Goal: Task Accomplishment & Management: Use online tool/utility

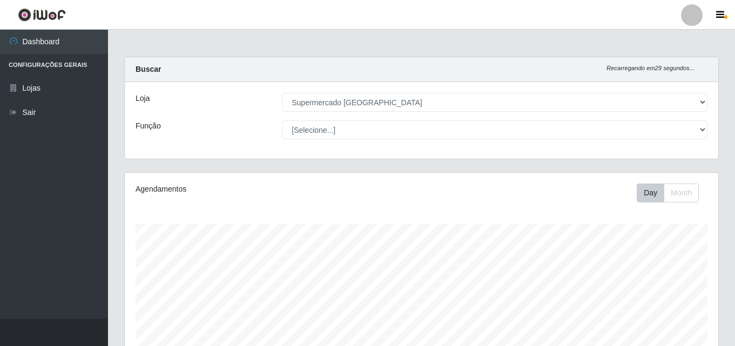
select select "166"
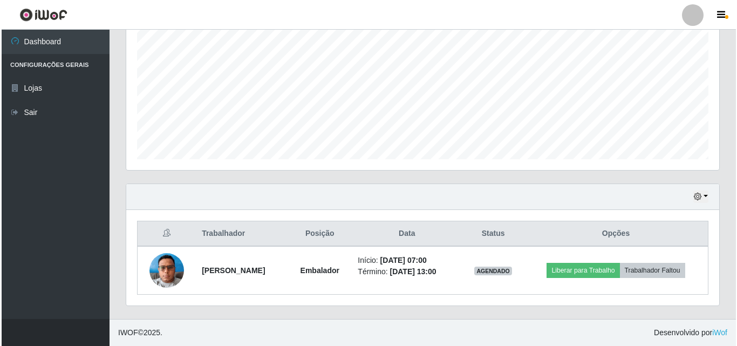
scroll to position [224, 593]
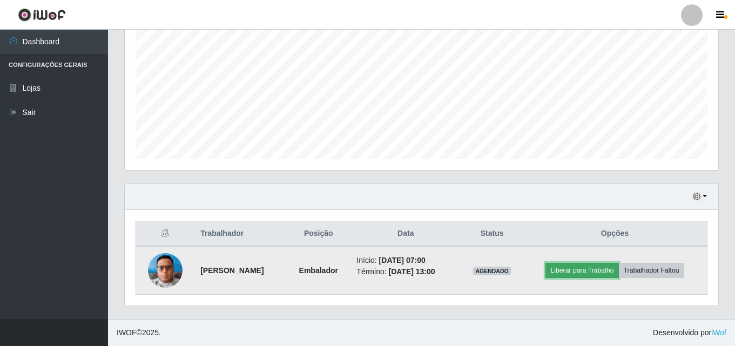
click at [596, 272] on button "Liberar para Trabalho" at bounding box center [581, 270] width 73 height 15
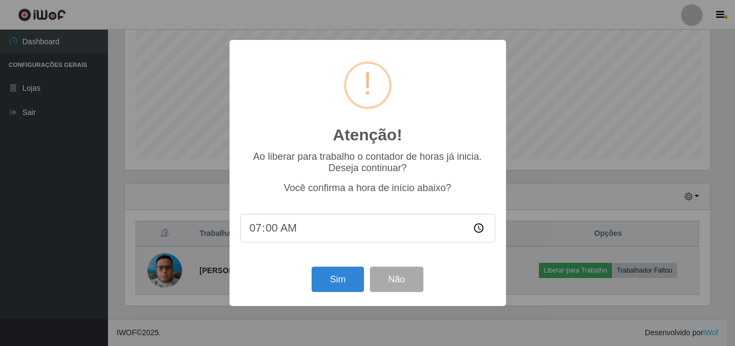
scroll to position [224, 588]
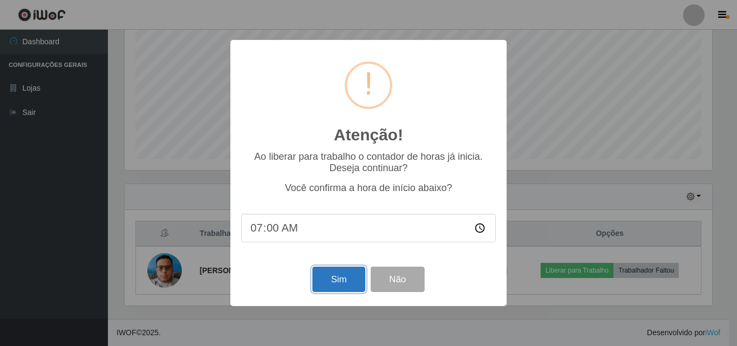
click at [325, 283] on button "Sim" at bounding box center [339, 279] width 52 height 25
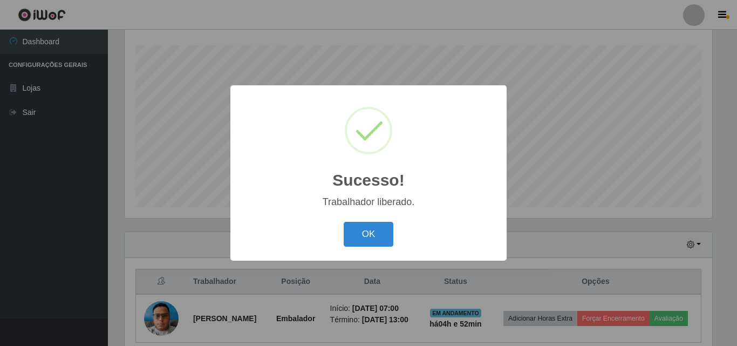
drag, startPoint x: 381, startPoint y: 234, endPoint x: 392, endPoint y: 248, distance: 17.3
click at [382, 237] on button "OK" at bounding box center [369, 234] width 50 height 25
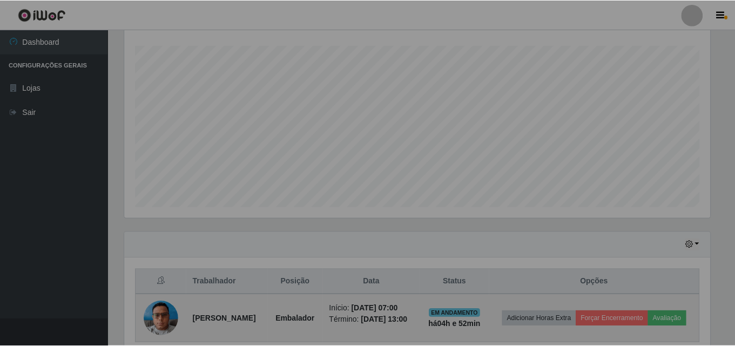
scroll to position [224, 593]
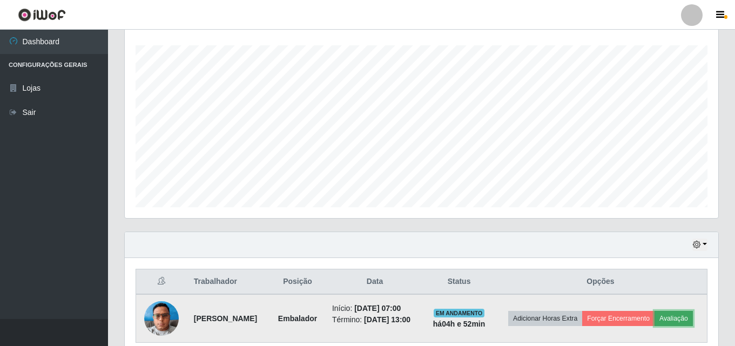
click at [654, 326] on button "Avaliação" at bounding box center [673, 318] width 38 height 15
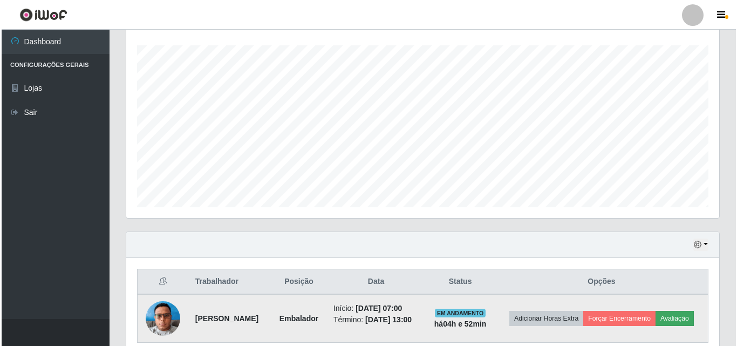
scroll to position [224, 588]
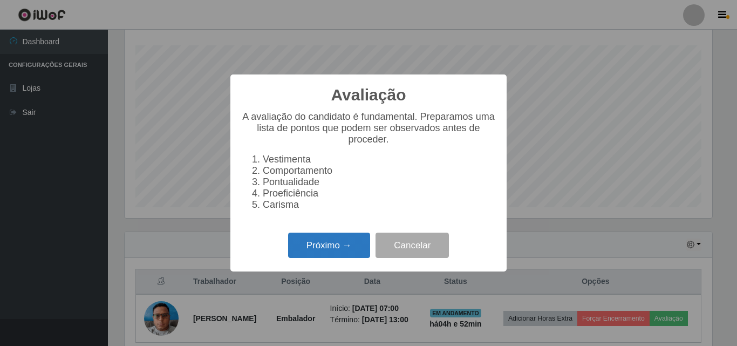
click at [337, 250] on button "Próximo →" at bounding box center [329, 245] width 82 height 25
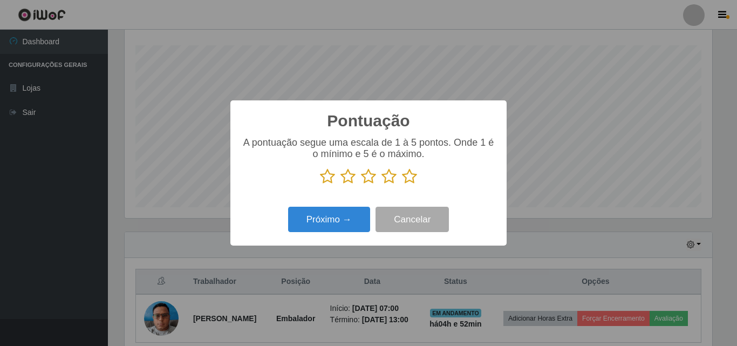
scroll to position [539599, 539235]
click at [410, 184] on icon at bounding box center [409, 176] width 15 height 16
click at [402, 185] on input "radio" at bounding box center [402, 185] width 0 height 0
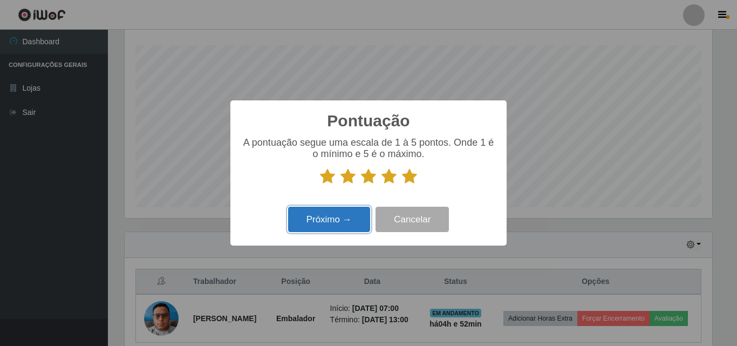
click at [337, 213] on button "Próximo →" at bounding box center [329, 219] width 82 height 25
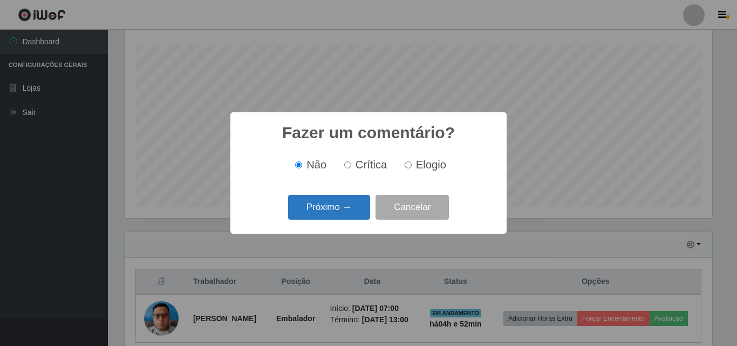
click at [337, 213] on button "Próximo →" at bounding box center [329, 207] width 82 height 25
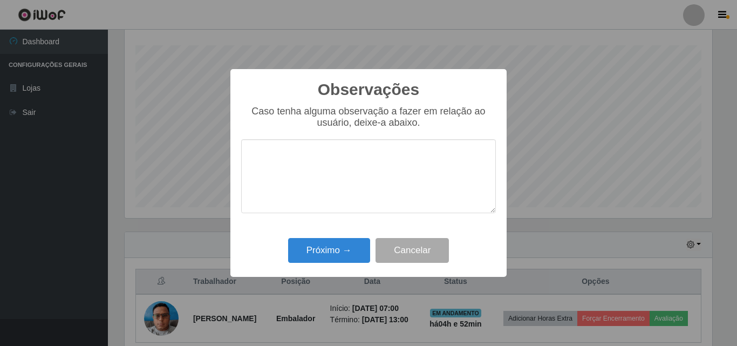
drag, startPoint x: 337, startPoint y: 213, endPoint x: 334, endPoint y: 228, distance: 15.4
click at [334, 228] on div "Observações × Caso tenha alguma observação a fazer em relação ao usuário, deixe…" at bounding box center [369, 173] width 276 height 208
click at [329, 253] on button "Próximo →" at bounding box center [329, 250] width 82 height 25
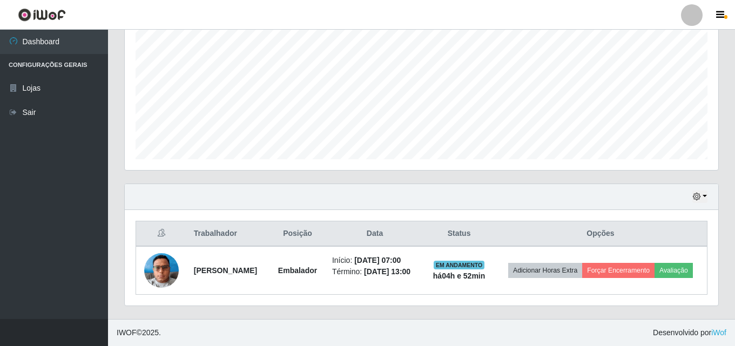
scroll to position [227, 0]
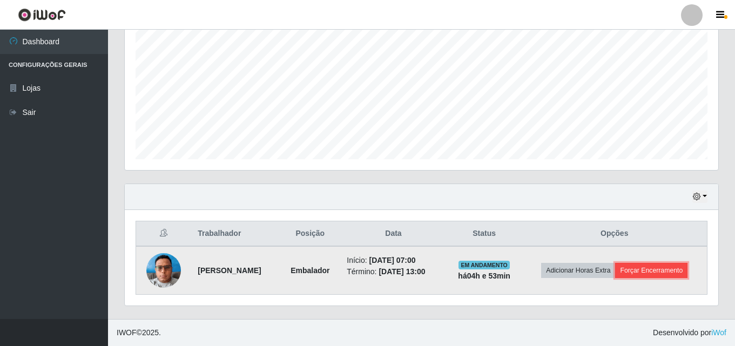
click at [654, 268] on button "Forçar Encerramento" at bounding box center [651, 270] width 72 height 15
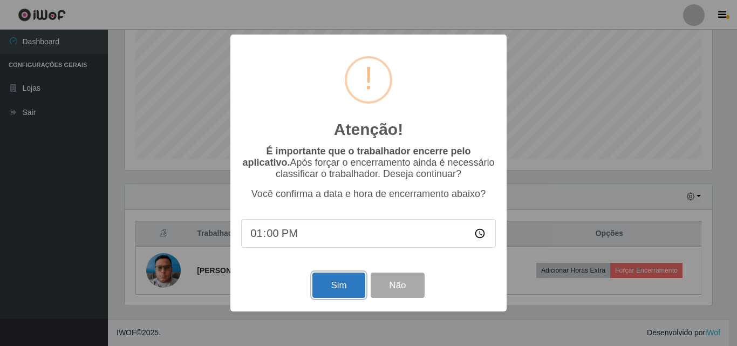
click at [329, 286] on button "Sim" at bounding box center [339, 285] width 52 height 25
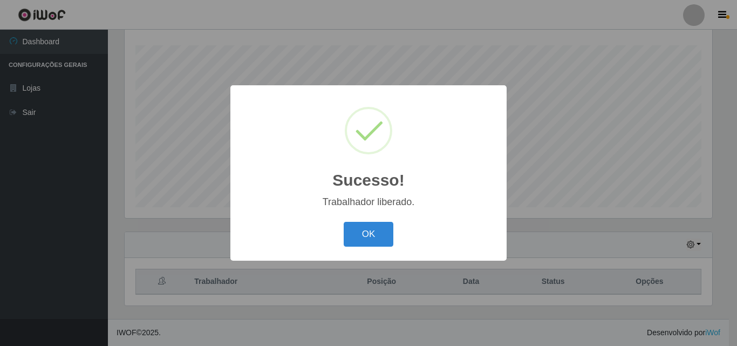
click at [344, 222] on button "OK" at bounding box center [369, 234] width 50 height 25
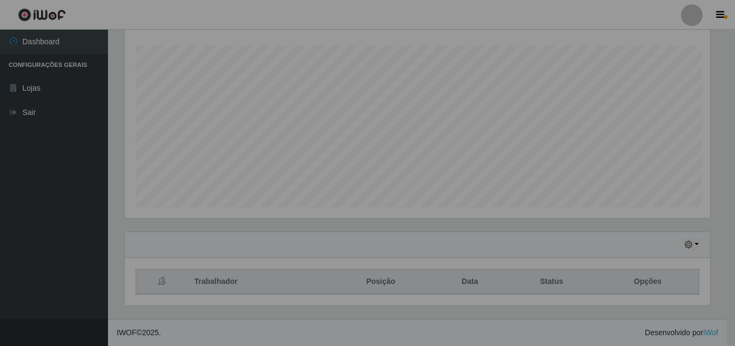
scroll to position [224, 593]
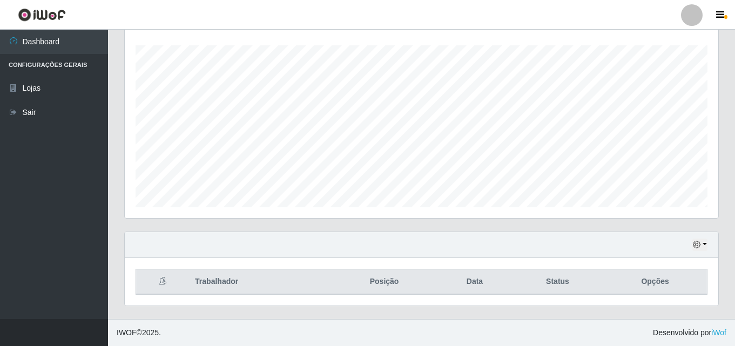
drag, startPoint x: 356, startPoint y: 344, endPoint x: 358, endPoint y: 359, distance: 14.7
click at [358, 345] on html "Perfil Alterar Senha Sair Dashboard Configurações Gerais Lojas Sair Carregando.…" at bounding box center [367, 83] width 735 height 525
